Goal: Information Seeking & Learning: Find specific fact

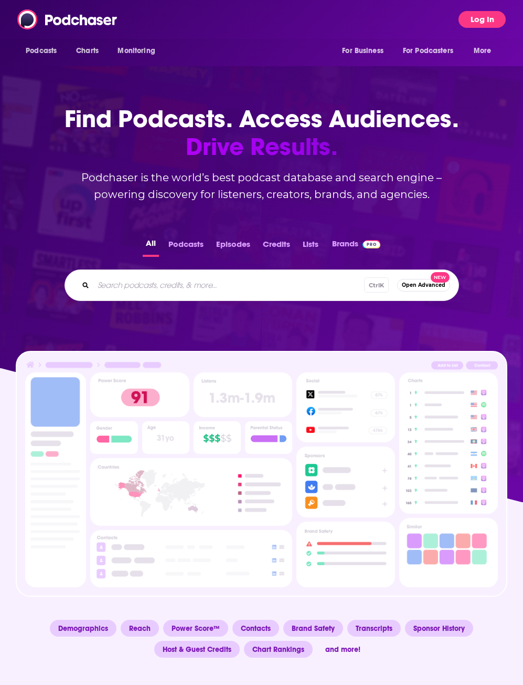
click at [478, 16] on button "Log In" at bounding box center [482, 19] width 47 height 17
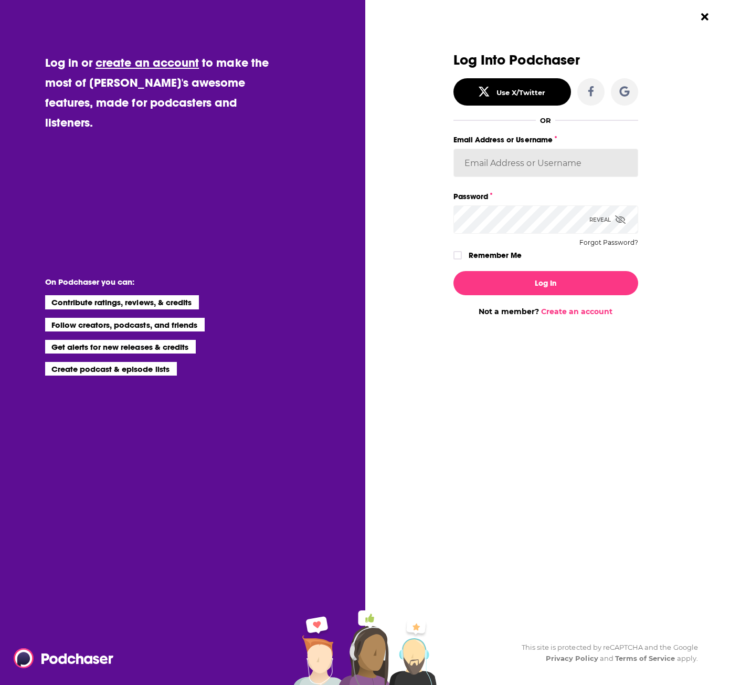
type input "[EMAIL_ADDRESS][DOMAIN_NAME]"
click at [496, 160] on input "[EMAIL_ADDRESS][DOMAIN_NAME]" at bounding box center [546, 163] width 185 height 28
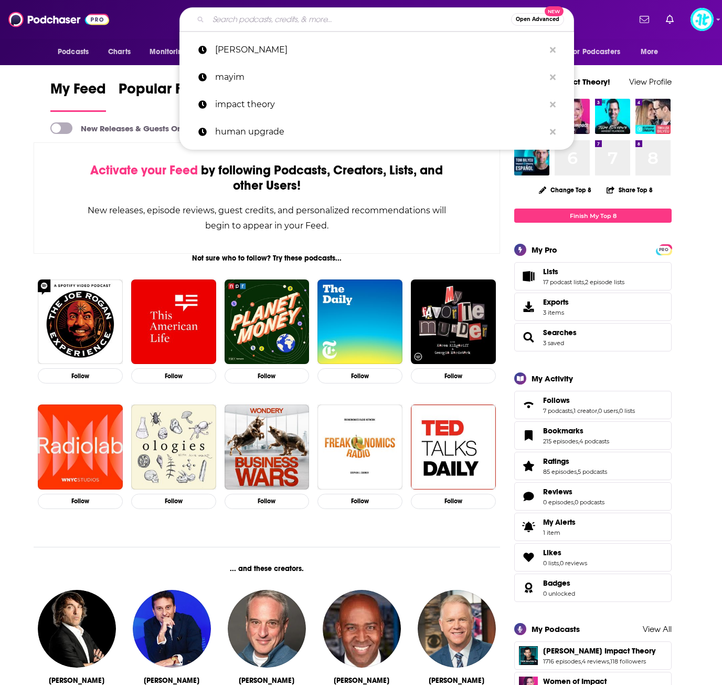
click at [268, 16] on input "Search podcasts, credits, & more..." at bounding box center [359, 19] width 303 height 17
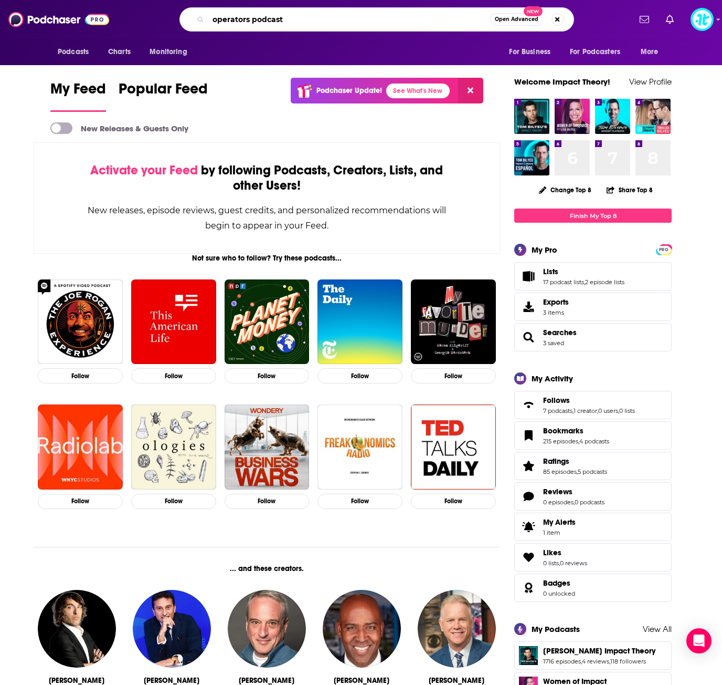
type input "operators podcast"
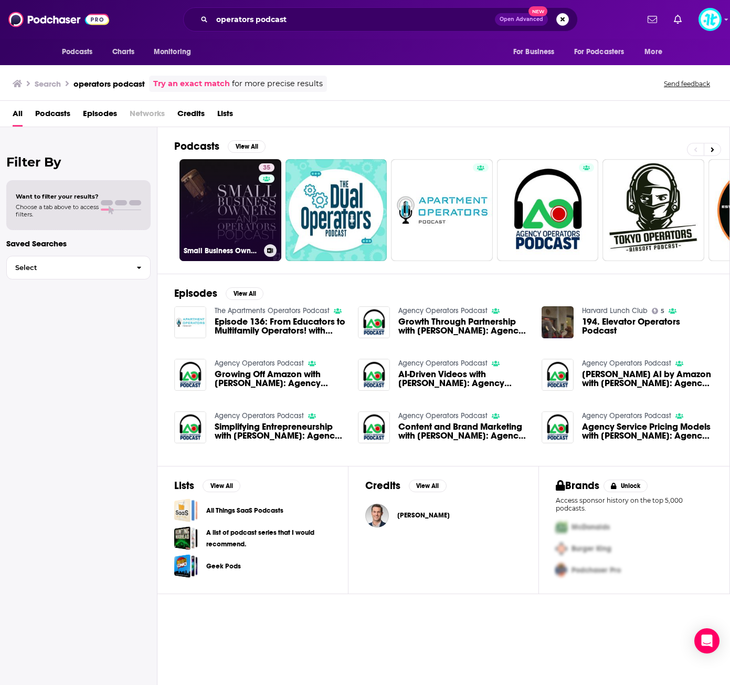
click at [237, 212] on link "35 Small Business Owners and Operators Podcast" at bounding box center [231, 210] width 102 height 102
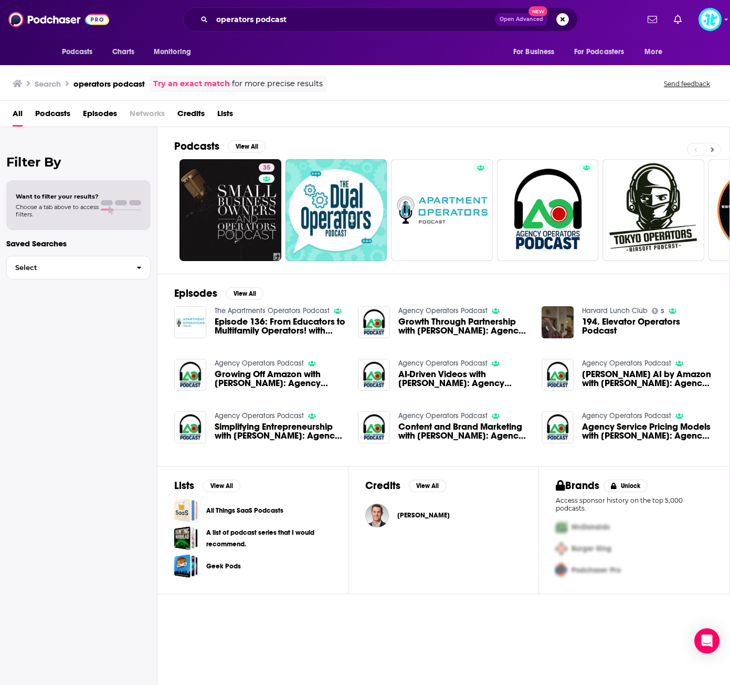
click at [523, 147] on button at bounding box center [712, 149] width 17 height 13
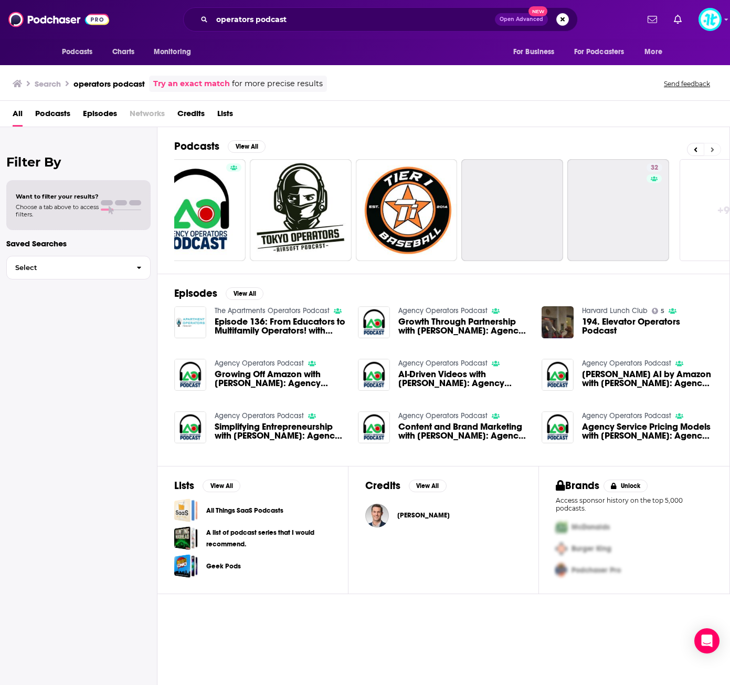
scroll to position [0, 408]
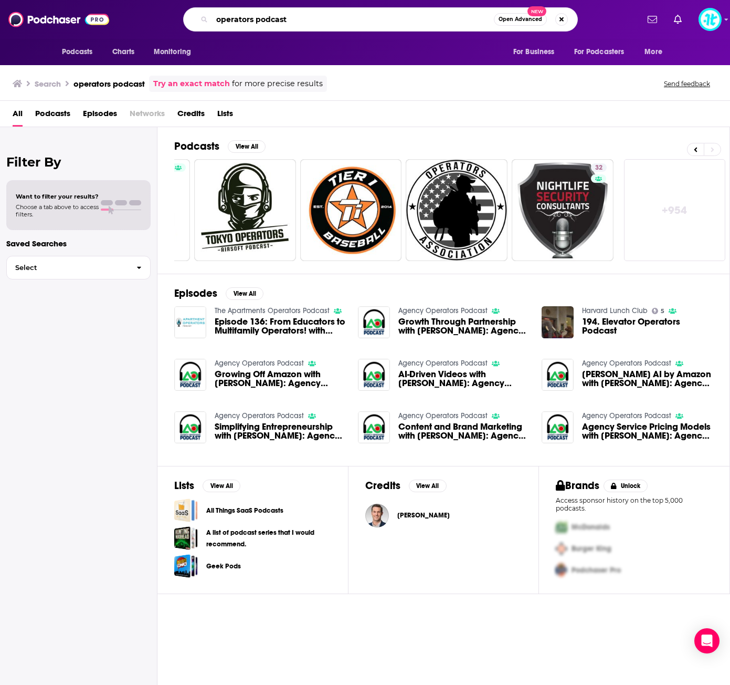
click at [213, 17] on input "operators podcast" at bounding box center [353, 19] width 282 height 17
type input "9operators podcast"
